Goal: Complete application form

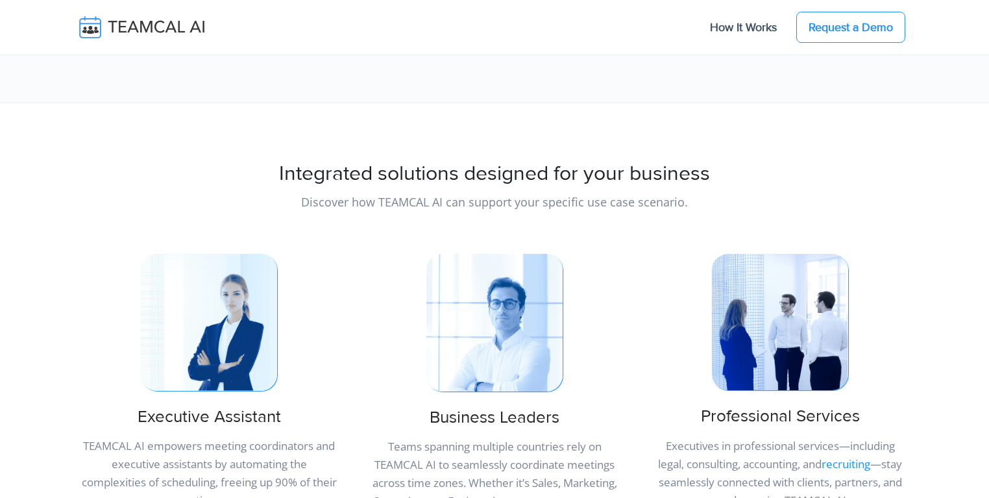
scroll to position [436, 0]
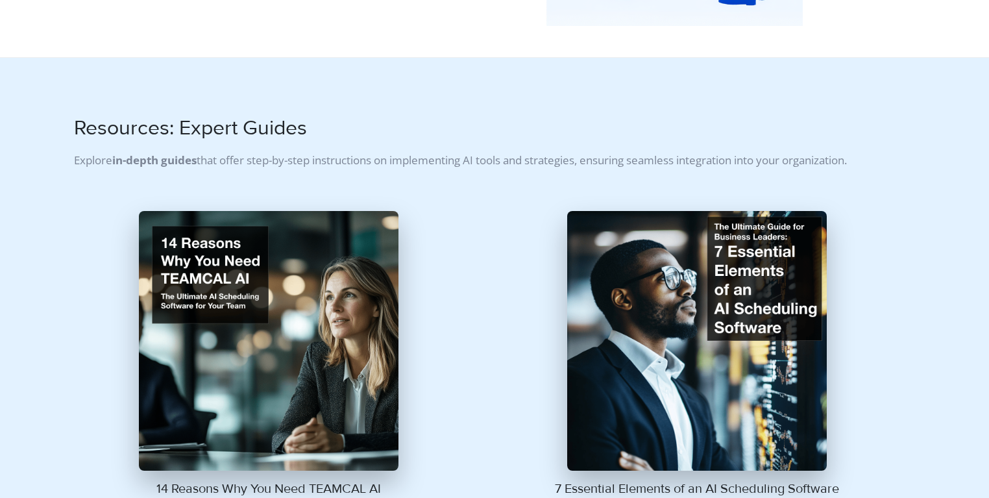
scroll to position [498, 0]
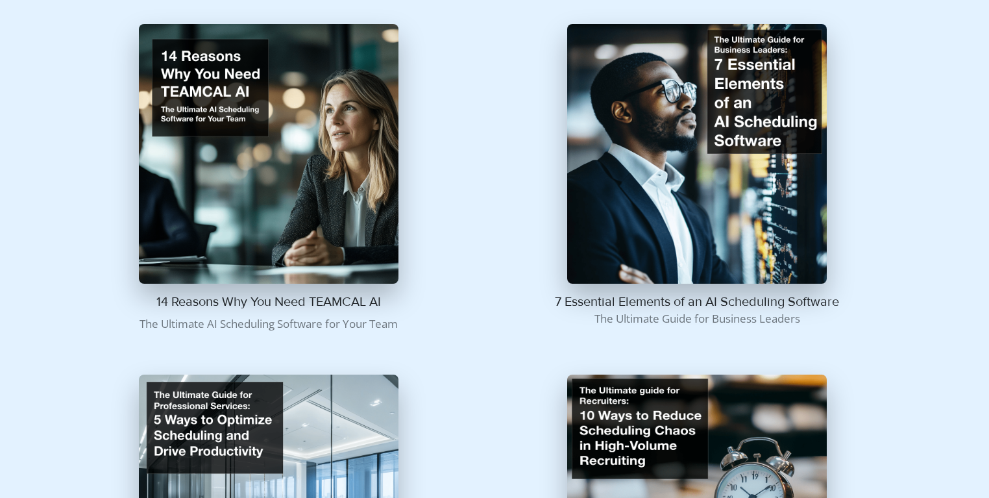
click at [274, 153] on img at bounding box center [269, 154] width 260 height 260
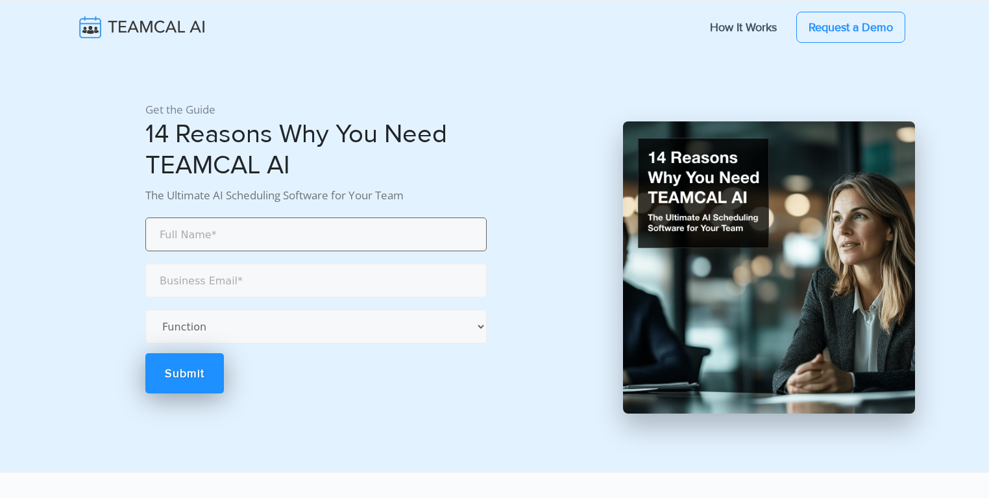
click at [210, 236] on input "text" at bounding box center [315, 234] width 341 height 34
type input "[PERSON_NAME]"
type input "george.burin@comcast.net"
click at [219, 328] on select "Function Accounting Administrative Engineering Legal Marketing Operations Recru…" at bounding box center [315, 327] width 341 height 34
click at [145, 310] on select "Function Accounting Administrative Engineering Legal Marketing Operations Recru…" at bounding box center [315, 327] width 341 height 34
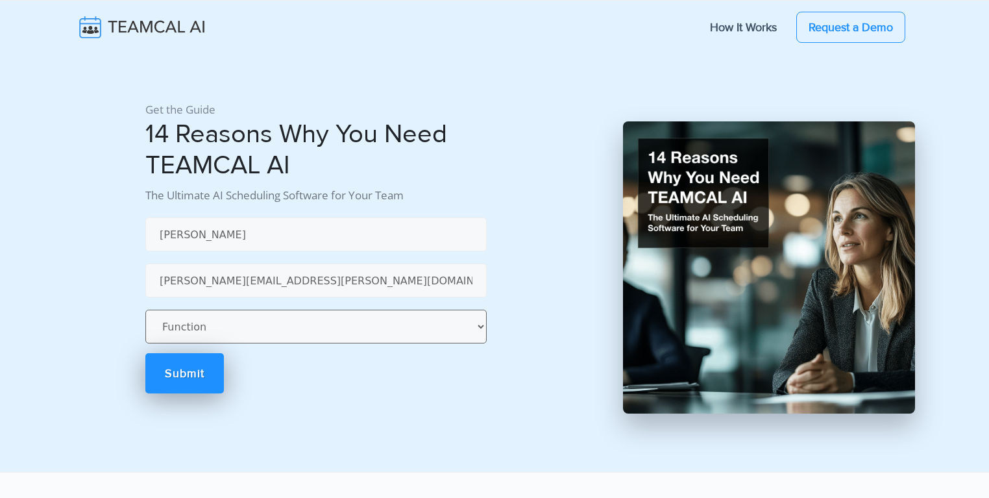
click at [201, 331] on select "Function Accounting Administrative Engineering Legal Marketing Operations Recru…" at bounding box center [315, 327] width 341 height 34
select select "Administrative"
click at [145, 310] on select "Function Accounting Administrative Engineering Legal Marketing Operations Recru…" at bounding box center [315, 327] width 341 height 34
click at [182, 363] on link "Submit" at bounding box center [184, 373] width 79 height 40
select select "Administrative"
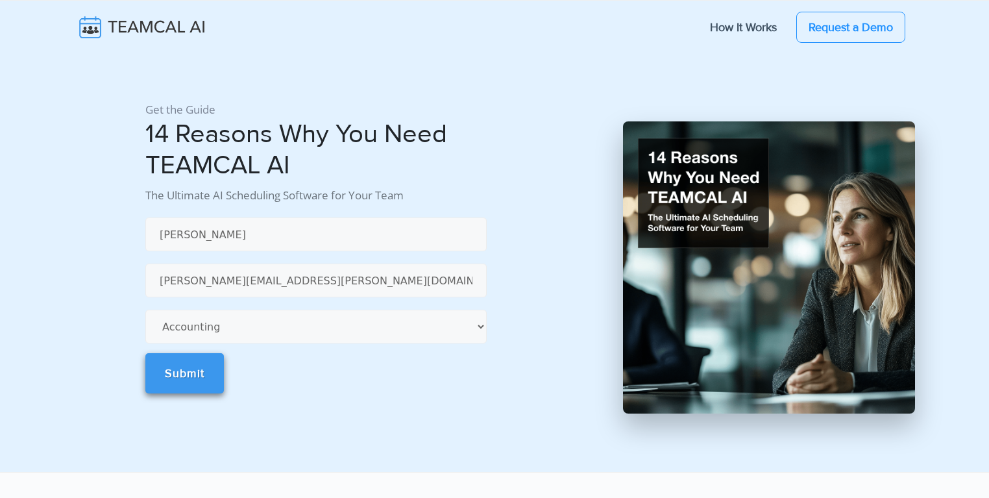
click at [184, 374] on link "Submit" at bounding box center [184, 373] width 79 height 40
select select "Administrative"
click at [185, 371] on link "Submit" at bounding box center [184, 373] width 79 height 40
select select "Administrative"
